Goal: Task Accomplishment & Management: Complete application form

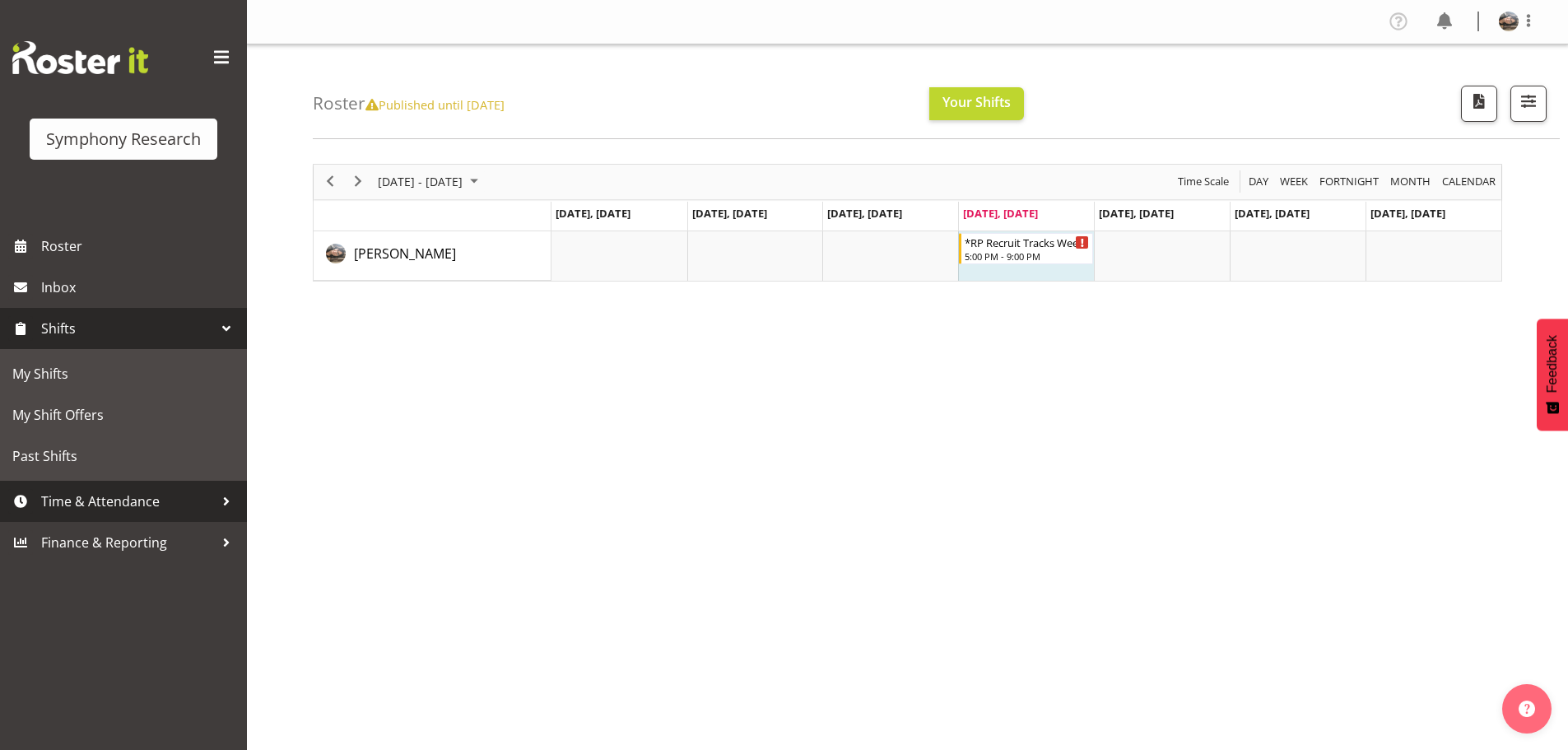
click at [119, 498] on span "Time & Attendance" at bounding box center [128, 501] width 173 height 24
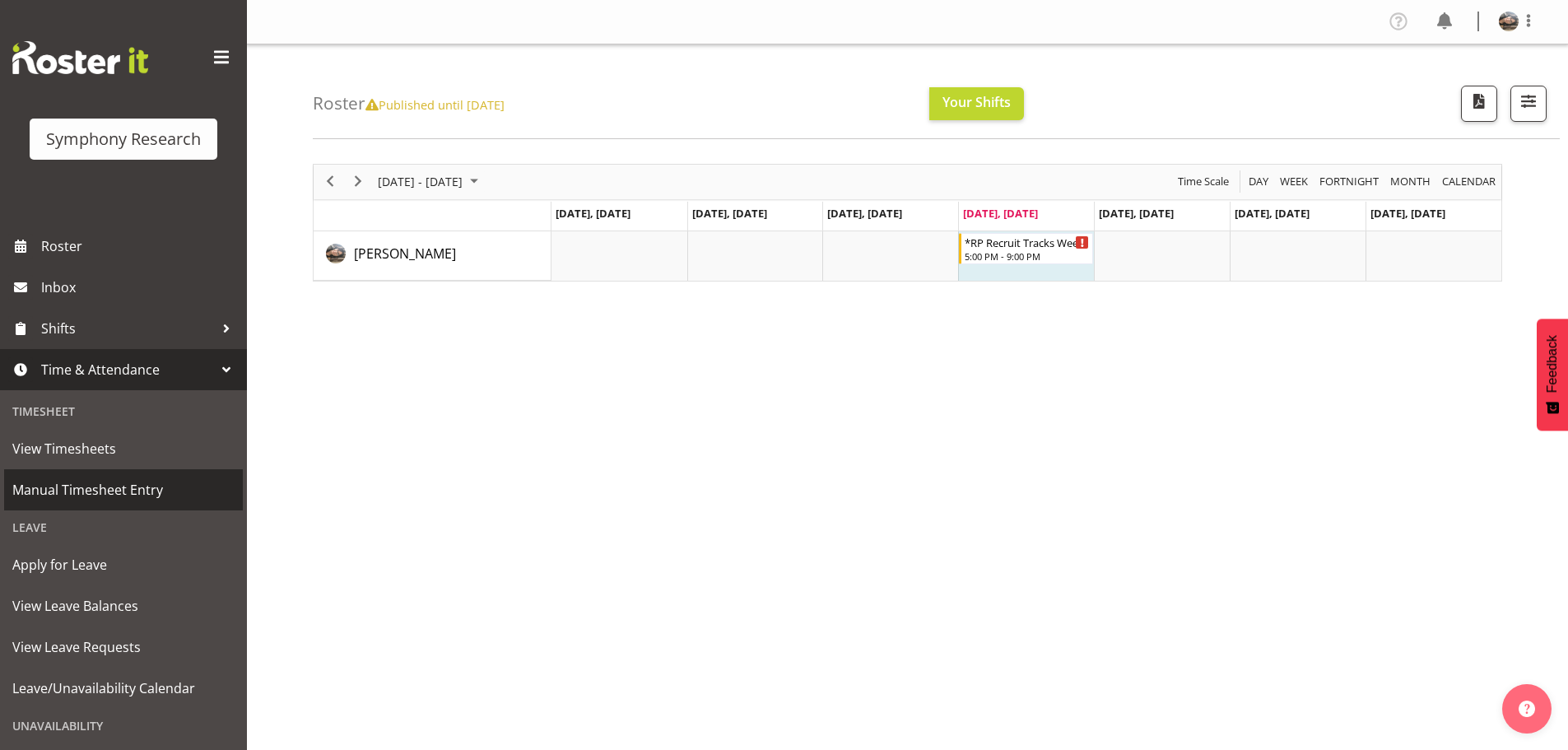
click at [84, 486] on span "Manual Timesheet Entry" at bounding box center [123, 489] width 222 height 24
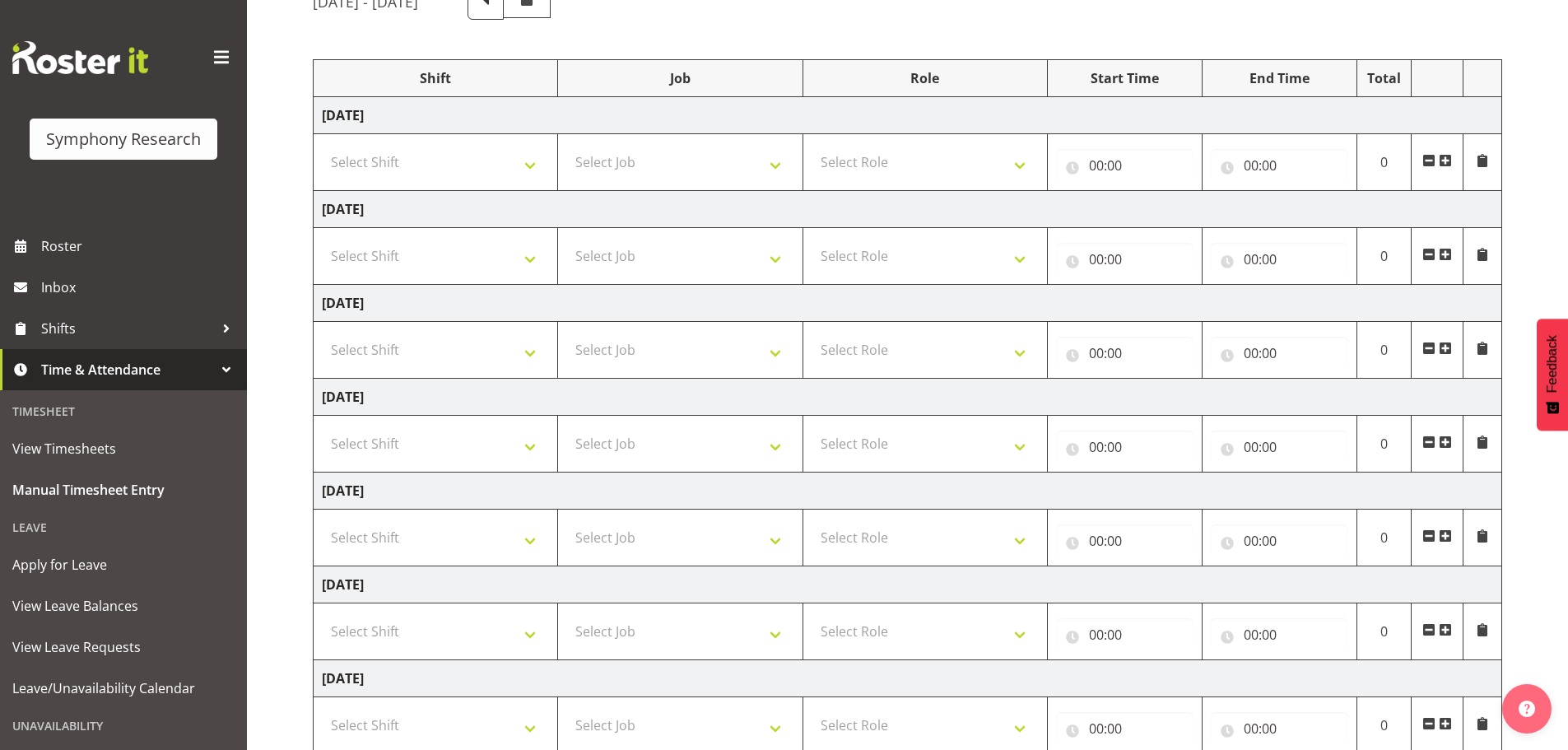
scroll to position [165, 0]
click at [525, 445] on select "Select Shift !!Weekend Residential (Roster IT Shift Label) *Business 9/10am ~ 4…" at bounding box center [435, 442] width 227 height 33
click at [536, 448] on select "Select Shift !!Weekend Residential (Roster IT Shift Label) *Business 9/10am ~ 4…" at bounding box center [435, 442] width 227 height 33
select select "17153"
click at [322, 426] on select "Select Shift !!Weekend Residential (Roster IT Shift Label) *Business 9/10am ~ 4…" at bounding box center [435, 442] width 227 height 33
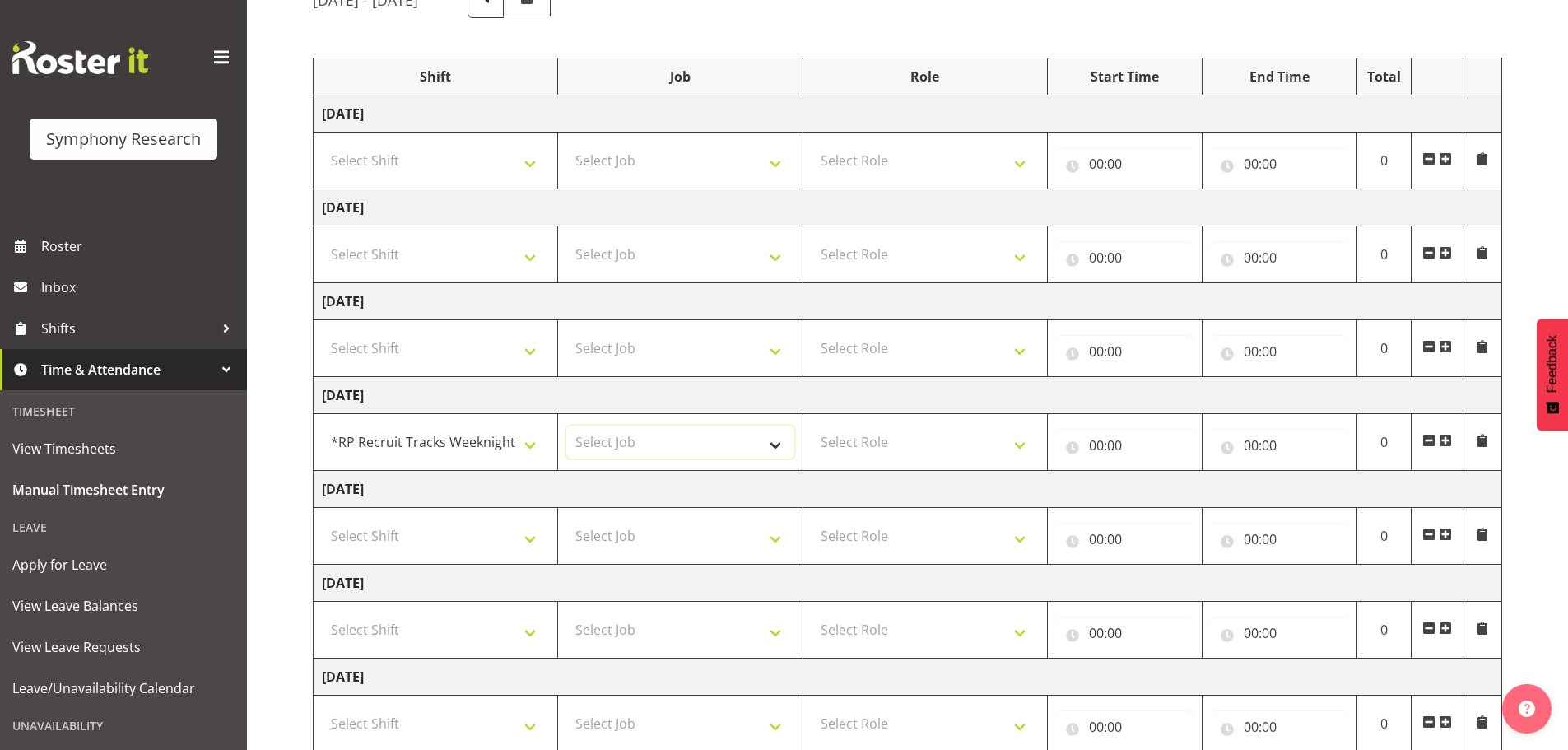
click at [772, 443] on select "Select Job 550060 IF Admin 553492 World Poll Aus Wave 2 Main 2025 553493 World …" at bounding box center [680, 442] width 227 height 33
select select "10575"
click at [567, 426] on select "Select Job 550060 IF Admin 553492 World Poll Aus Wave 2 Main 2025 553493 World …" at bounding box center [680, 442] width 227 height 33
click at [936, 452] on select "Select Role Briefing Interviewing" at bounding box center [925, 442] width 227 height 33
select select "47"
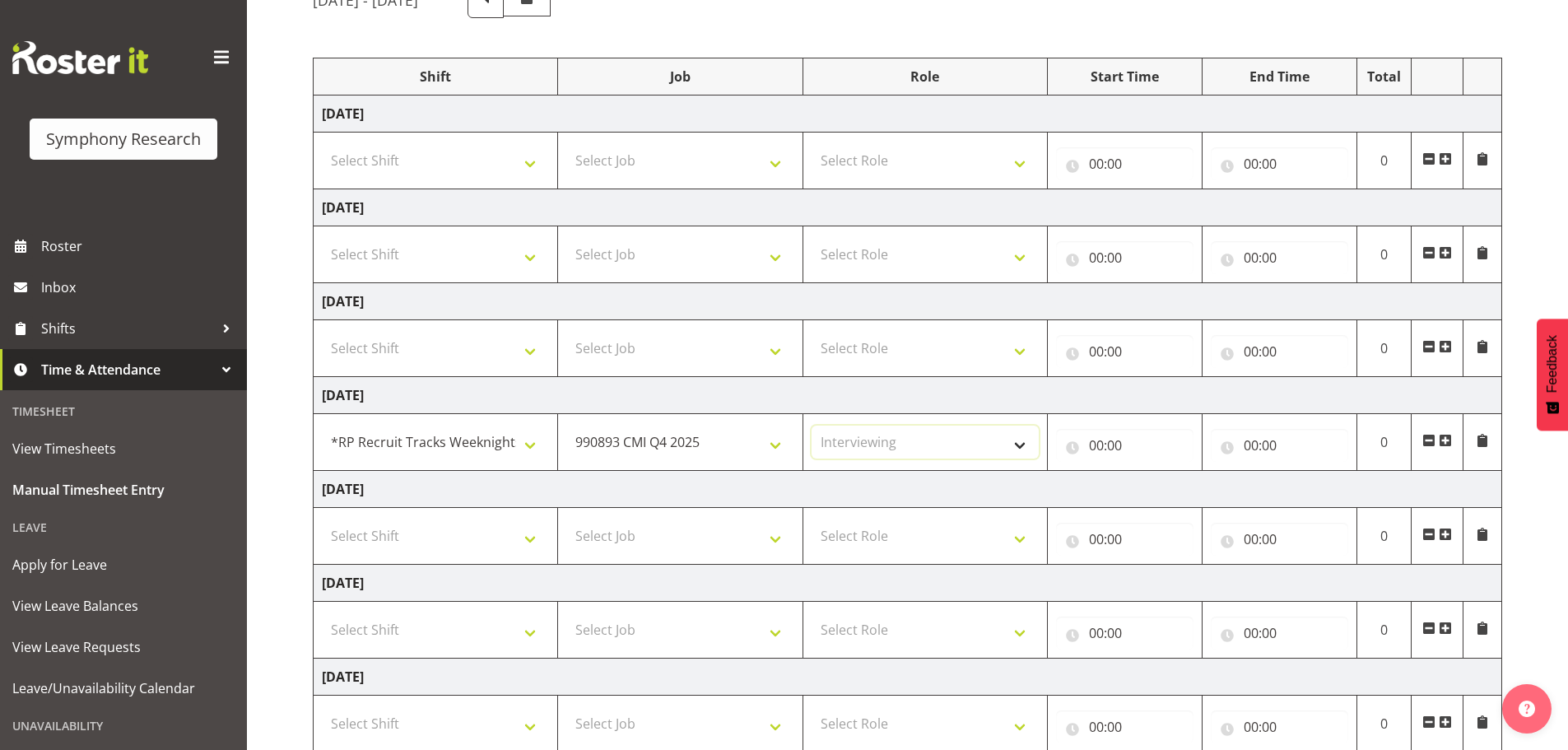
click at [811, 426] on select "Select Role Briefing Interviewing" at bounding box center [925, 442] width 227 height 33
click at [1109, 450] on input "00:00" at bounding box center [1125, 445] width 138 height 33
click at [1166, 490] on select "00 01 02 03 04 05 06 07 08 09 10 11 12 13 14 15 16 17 18 19 20 21 22 23" at bounding box center [1169, 488] width 37 height 33
select select "17"
click at [1150, 472] on select "00 01 02 03 04 05 06 07 08 09 10 11 12 13 14 15 16 17 18 19 20 21 22 23" at bounding box center [1169, 488] width 37 height 33
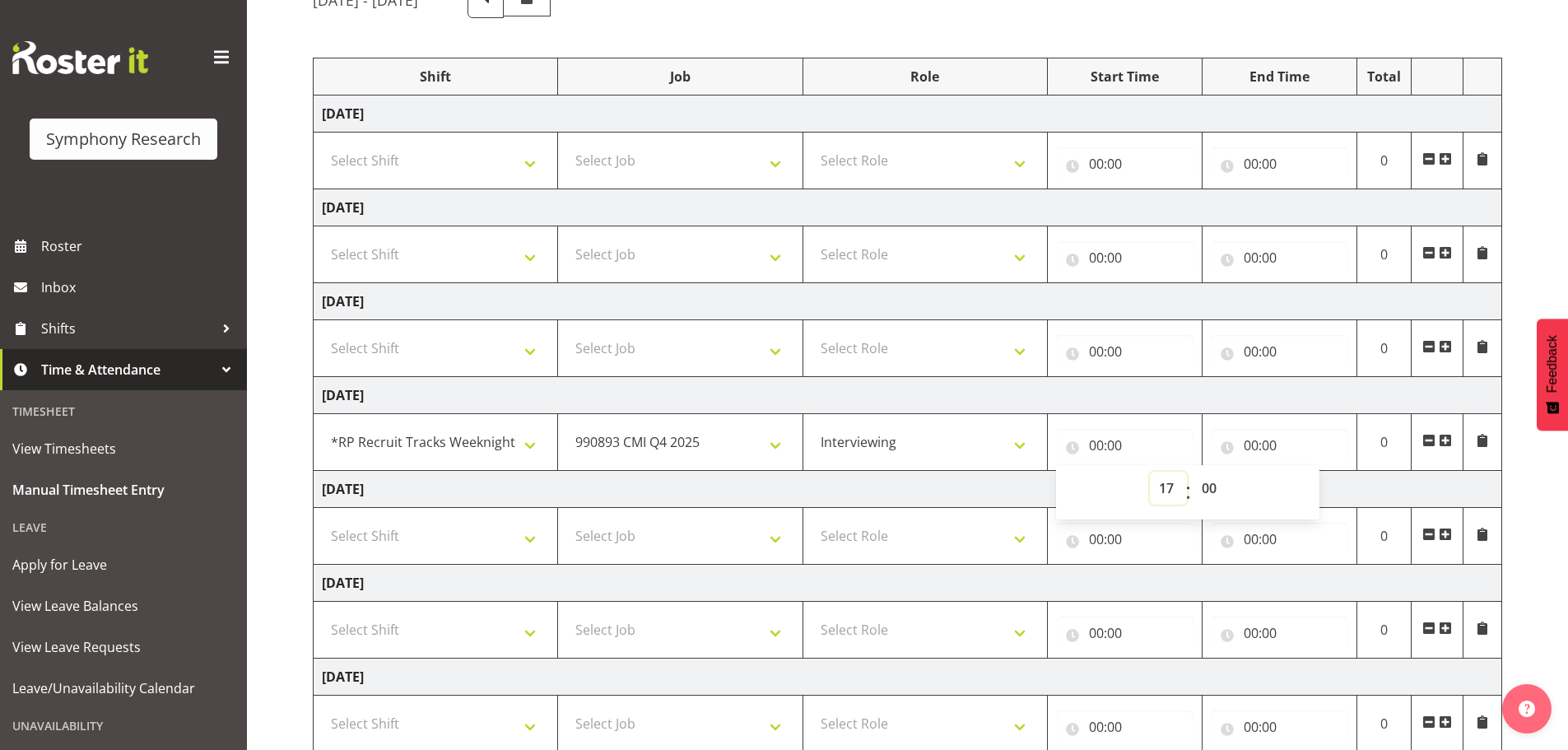
type input "17:00"
click at [1245, 444] on input "00:00" at bounding box center [1279, 445] width 138 height 33
click at [1315, 486] on select "00 01 02 03 04 05 06 07 08 09 10 11 12 13 14 15 16 17 18 19 20 21 22 23" at bounding box center [1323, 488] width 37 height 33
select select "21"
click at [1305, 472] on select "00 01 02 03 04 05 06 07 08 09 10 11 12 13 14 15 16 17 18 19 20 21 22 23" at bounding box center [1323, 488] width 37 height 33
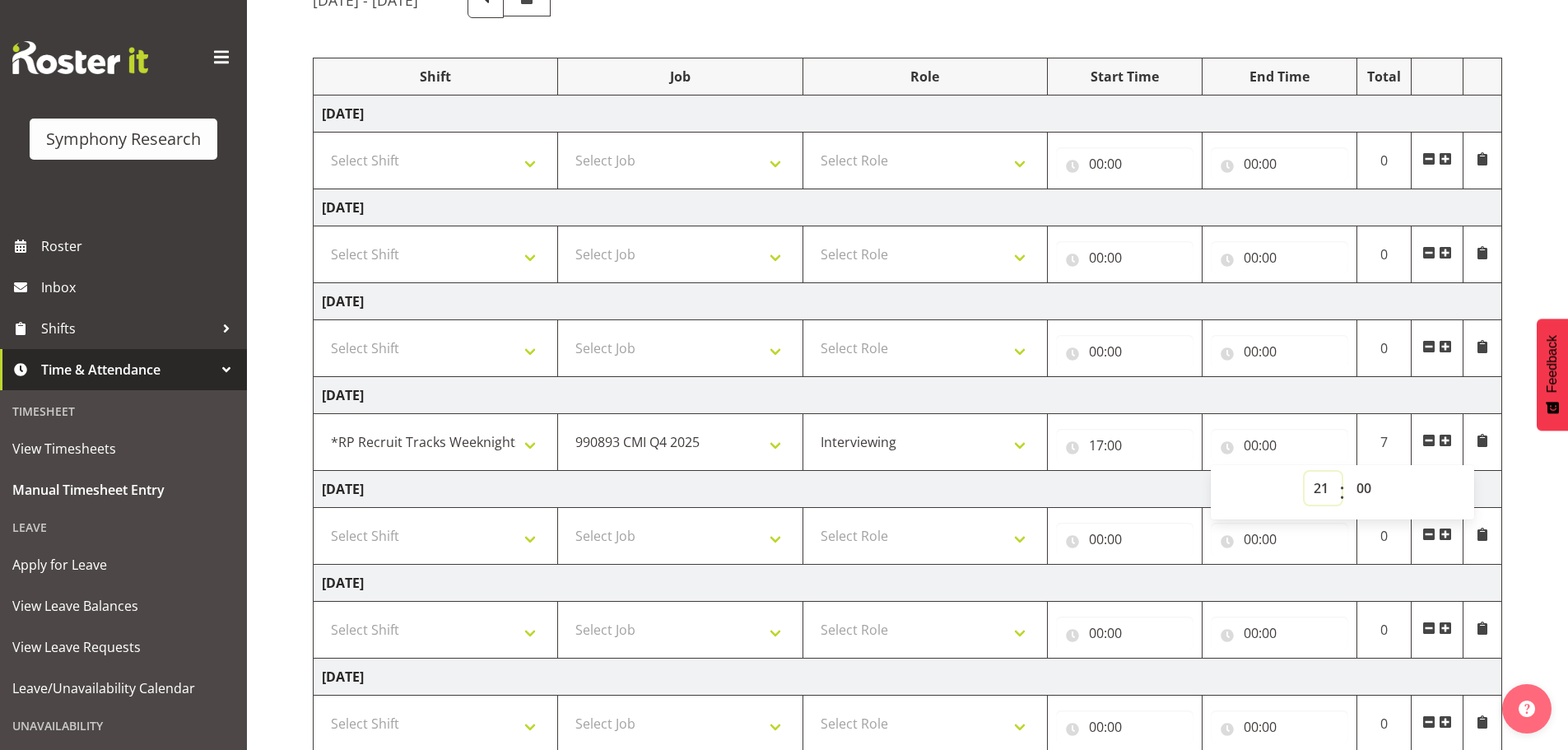
type input "21:00"
click at [1542, 555] on div "[DATE] - [DATE] Shift Job Role Start Time End Time Total [DATE] Select Shift !!…" at bounding box center [940, 407] width 1256 height 875
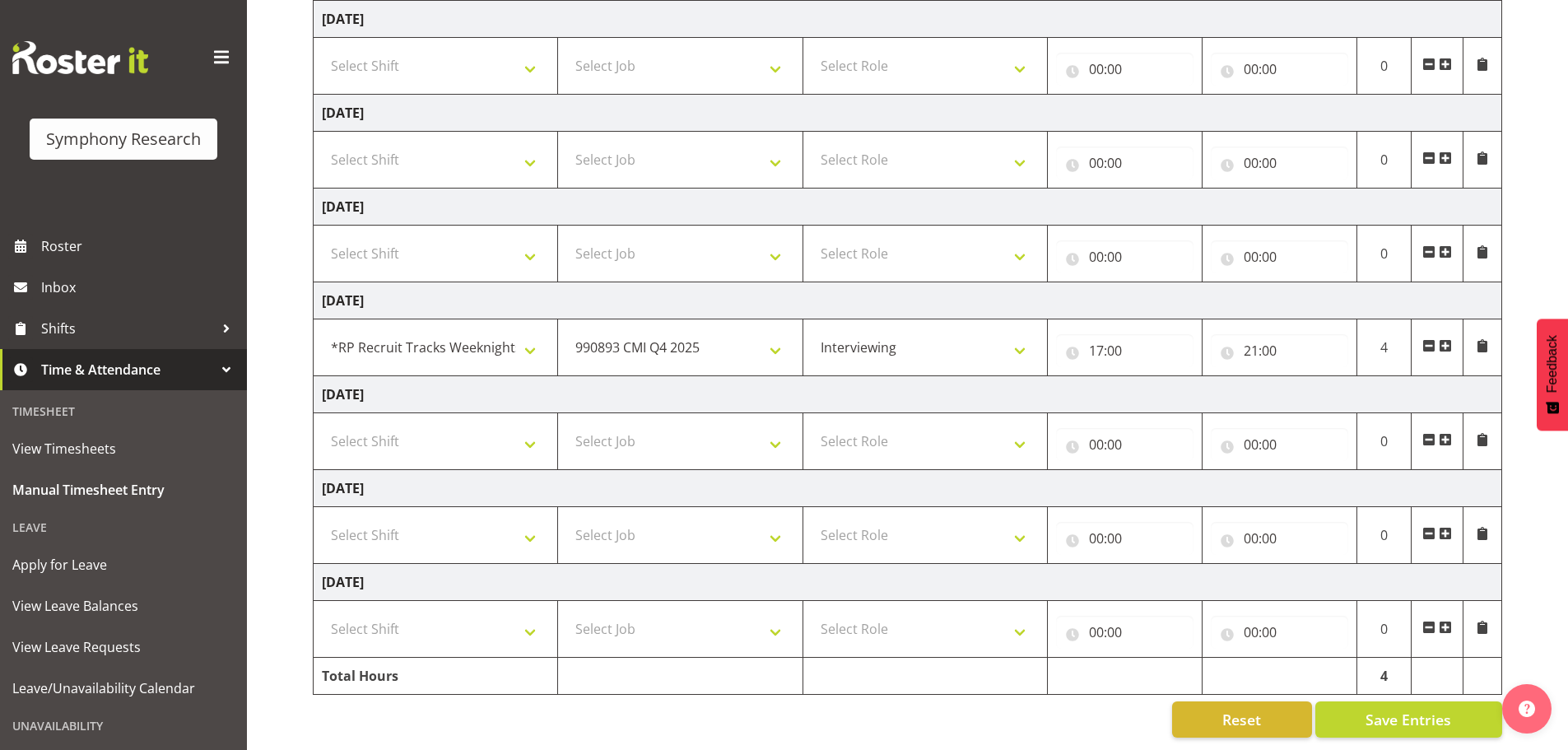
scroll to position [272, 0]
click at [1414, 709] on span "Save Entries" at bounding box center [1408, 719] width 85 height 21
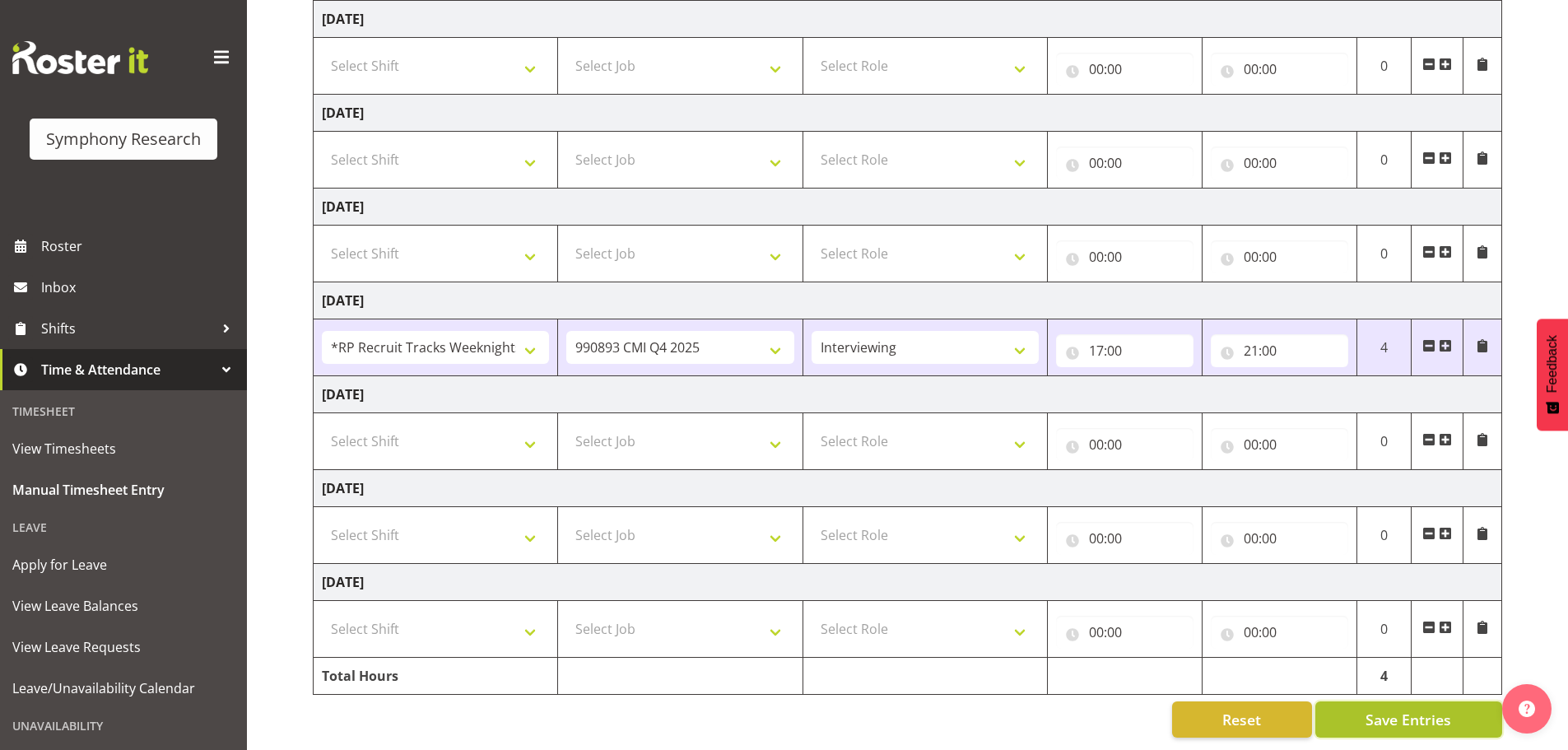
click at [1401, 715] on span "Save Entries" at bounding box center [1408, 719] width 85 height 21
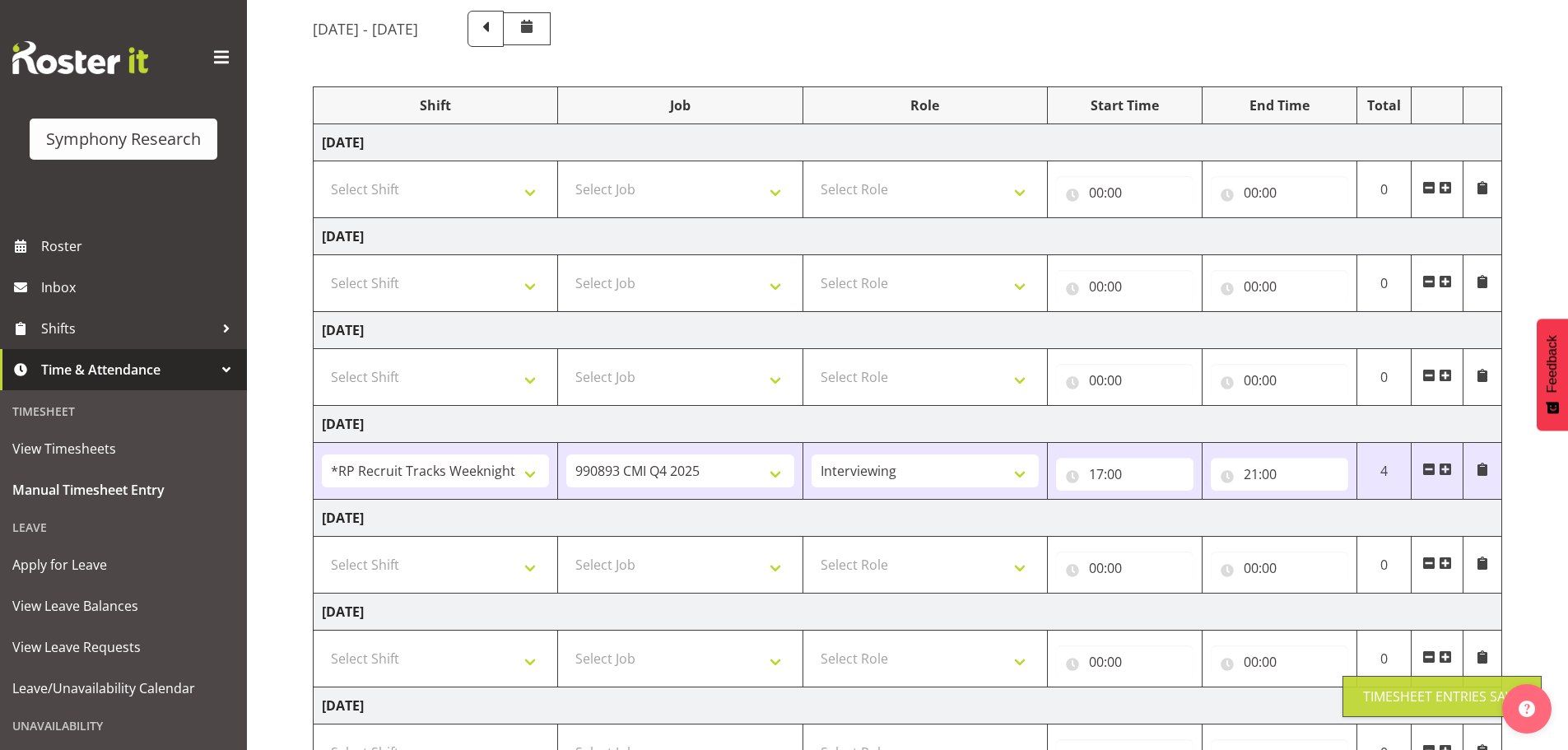
scroll to position [0, 0]
